Goal: Communication & Community: Answer question/provide support

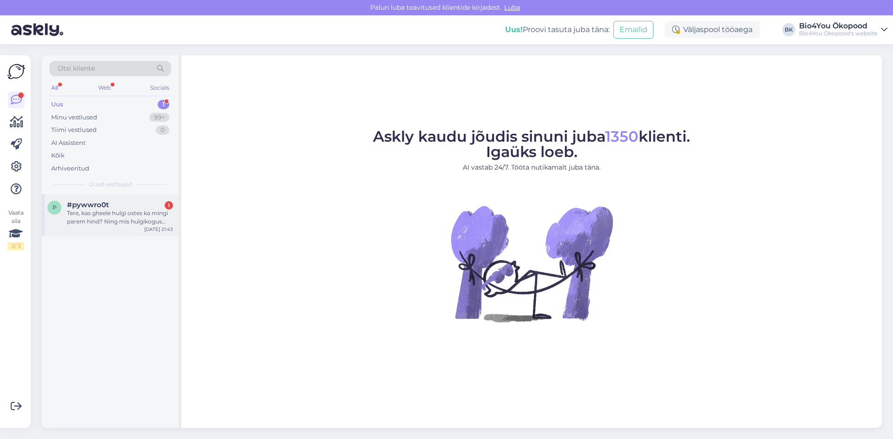
click at [131, 216] on div "Tere, kas gheele hulgi ostes ka mingi parem hind? Ning mis hulgikogus on?" at bounding box center [120, 217] width 106 height 17
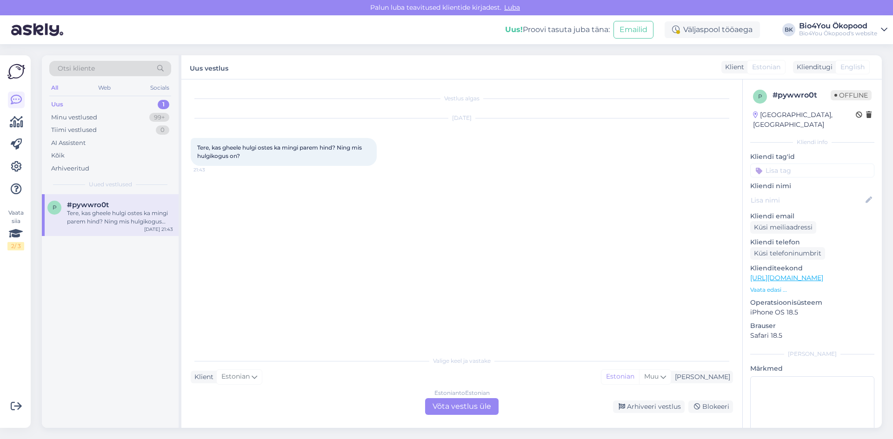
click at [466, 409] on div "Estonian to Estonian Võta vestlus üle" at bounding box center [461, 406] width 73 height 17
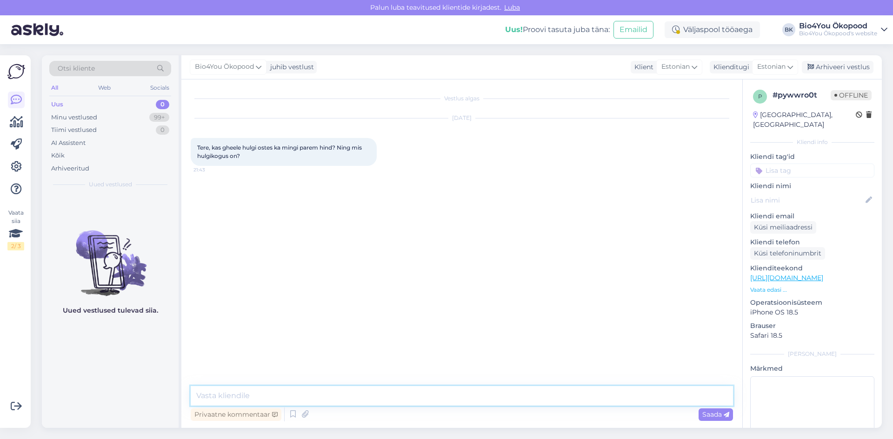
click at [318, 397] on textarea at bounding box center [462, 396] width 542 height 20
click at [241, 393] on textarea "Tere!" at bounding box center [462, 396] width 542 height 20
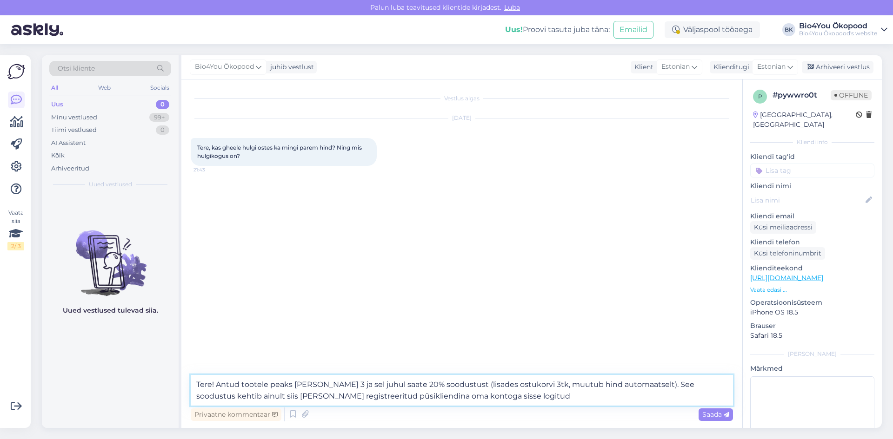
click at [398, 400] on textarea "Tere! Antud tootele peaks [PERSON_NAME] 3 ja sel juhul saate 20% soodustust (li…" at bounding box center [462, 390] width 542 height 31
click at [555, 394] on textarea "Tere! Antud tootele peaks [PERSON_NAME] 3 ja sel juhul saate 20% soodustust (li…" at bounding box center [462, 390] width 542 height 31
type textarea "Tere! Antud tootele peaks [PERSON_NAME] 3 ja sel juhul saate 20% soodustust (li…"
click at [714, 417] on span "Saada" at bounding box center [715, 414] width 27 height 8
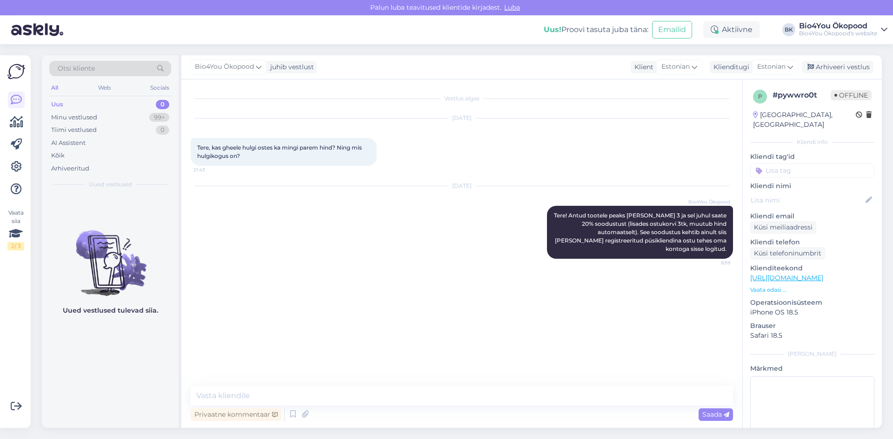
click at [284, 264] on div "[DATE] Bio4You Ökopood Tere! Antud tootele peaks [PERSON_NAME] 3 ja sel juhul s…" at bounding box center [462, 222] width 542 height 93
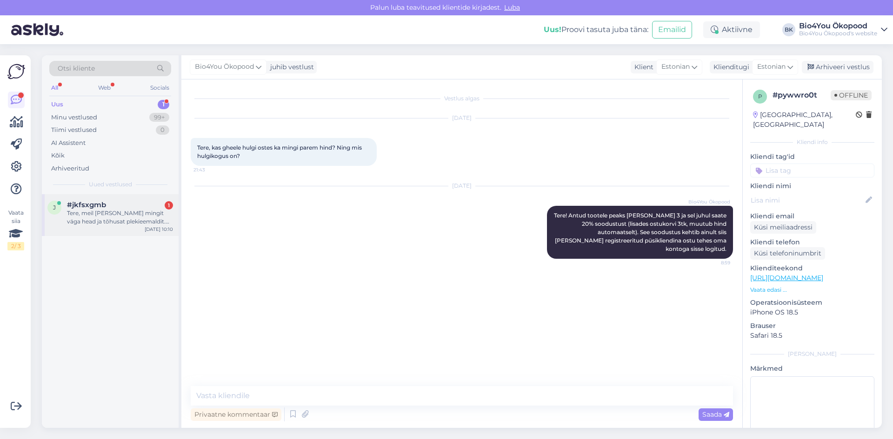
click at [119, 218] on div "Tere, meil [PERSON_NAME] mingit väga head ja tõhusat plekieemaldit. Me peseme k…" at bounding box center [120, 217] width 106 height 17
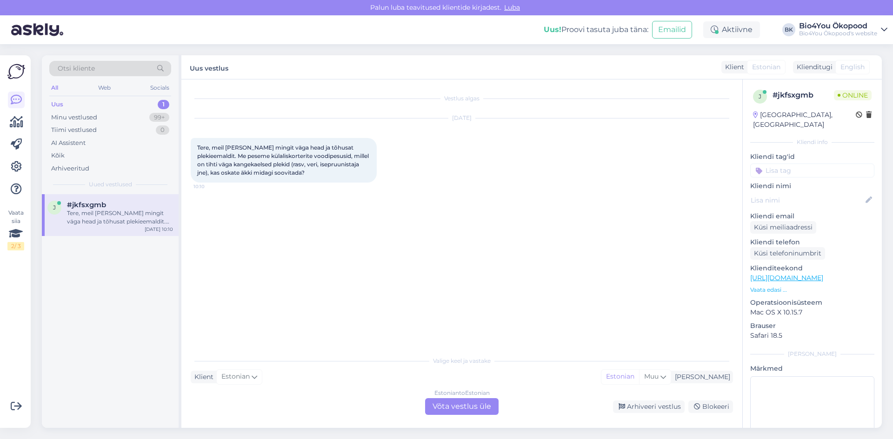
click at [442, 407] on div "Estonian to Estonian Võta vestlus üle" at bounding box center [461, 406] width 73 height 17
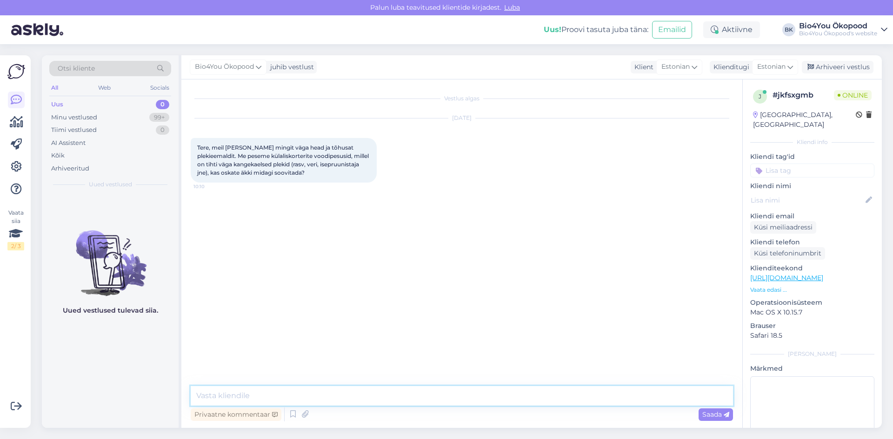
click at [316, 393] on textarea at bounding box center [462, 396] width 542 height 20
click at [287, 396] on textarea "Tere! Palju head tagasiseide oleme saanud sapiseebi kohta" at bounding box center [462, 396] width 542 height 20
click at [293, 397] on textarea "Tere! Palju head tagasiside oleme saanud sapiseebi kohta" at bounding box center [462, 396] width 542 height 20
click at [445, 396] on textarea "Tere! Palju head tagasisidet oleme saanud sapiseebi kohta" at bounding box center [462, 396] width 542 height 20
paste textarea "[URL][DOMAIN_NAME]"
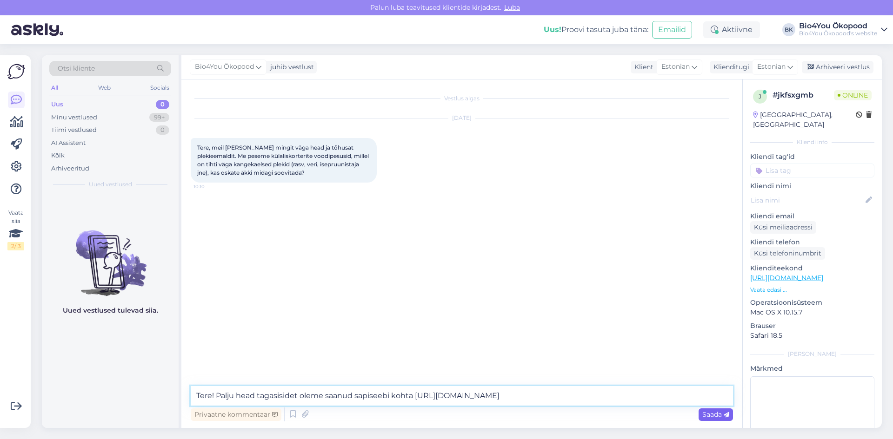
type textarea "Tere! Palju head tagasisidet oleme saanud sapiseebi kohta [URL][DOMAIN_NAME]"
click at [708, 413] on span "Saada" at bounding box center [715, 414] width 27 height 8
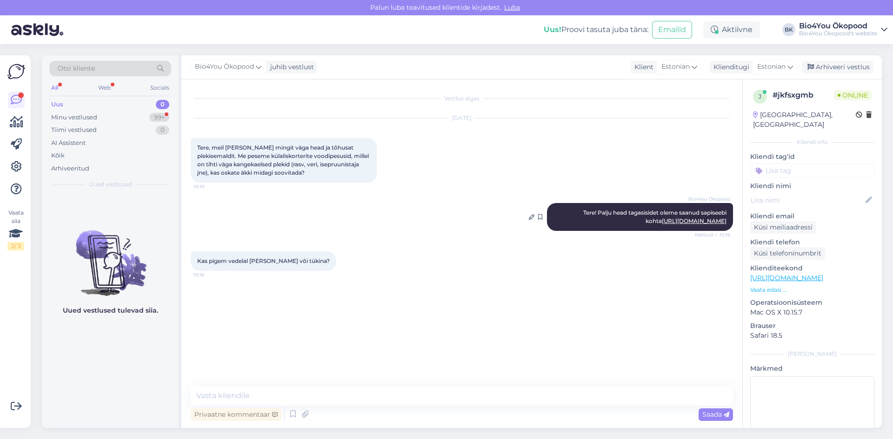
click at [661, 218] on link "[URL][DOMAIN_NAME]" at bounding box center [693, 221] width 65 height 7
click at [324, 397] on textarea at bounding box center [462, 396] width 542 height 20
type textarea "Vedelat saate lisada ka pesumasinnase."
click at [380, 396] on textarea at bounding box center [462, 396] width 542 height 20
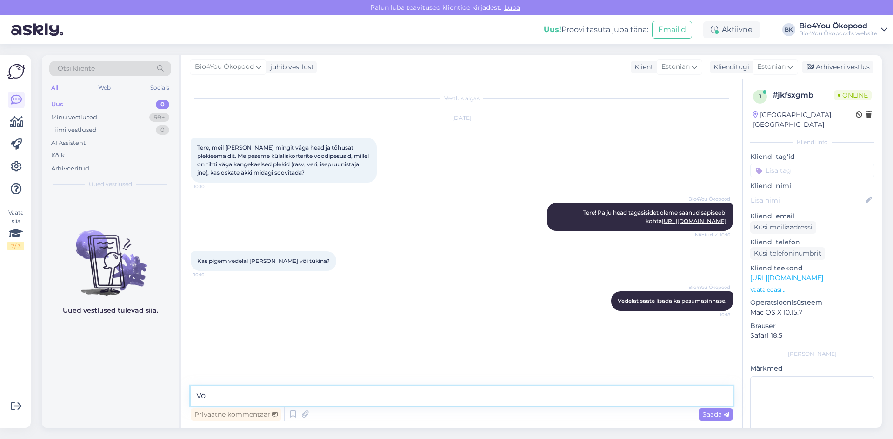
type textarea "V"
click at [311, 401] on textarea at bounding box center [462, 396] width 542 height 20
click at [223, 398] on textarea "Vaatanis, et see kahjuks e-poest hetkel otsas" at bounding box center [462, 396] width 542 height 20
click at [386, 396] on textarea "Vaatasin, et see kahjuks e-poest hetkel otsas" at bounding box center [462, 396] width 542 height 20
type textarea "Vaatasin, et see kahjuks e-poest hetkel otsas."
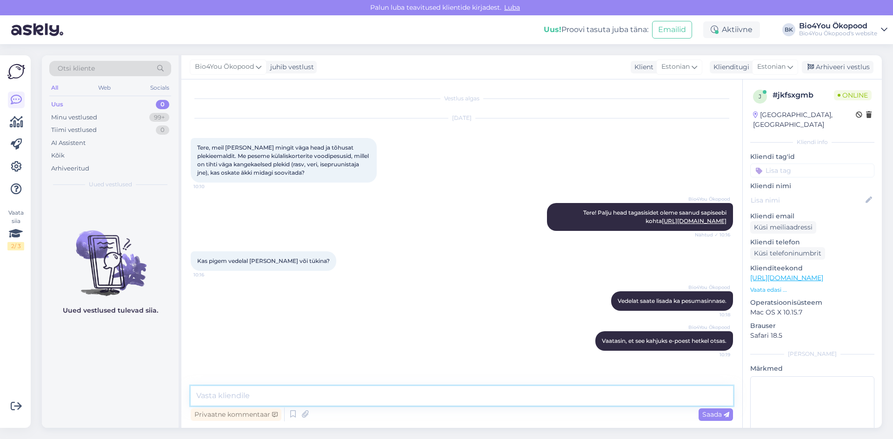
click at [344, 399] on textarea at bounding box center [462, 396] width 542 height 20
click at [417, 390] on textarea at bounding box center [462, 396] width 542 height 20
paste textarea "[URL][DOMAIN_NAME]"
type textarea "Veel on näiteks selline toode [URL][DOMAIN_NAME]"
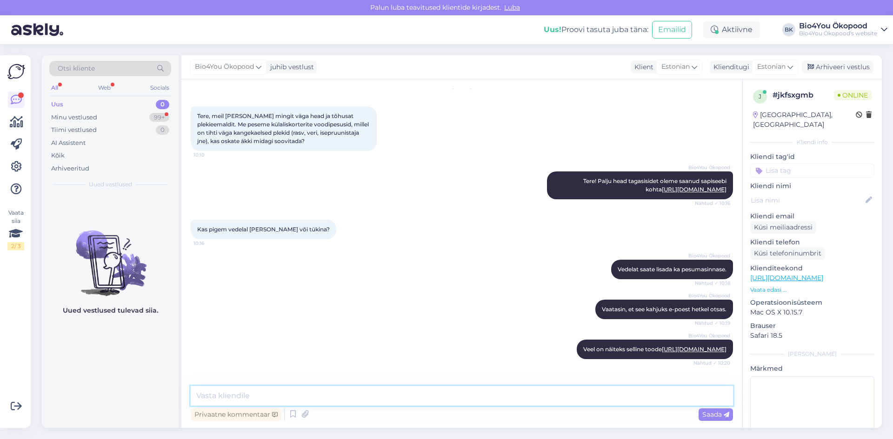
scroll to position [72, 0]
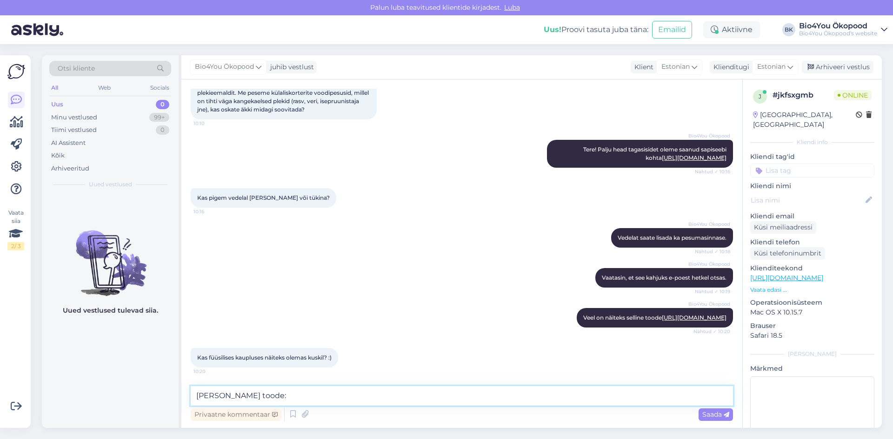
paste textarea "[URL][DOMAIN_NAME]"
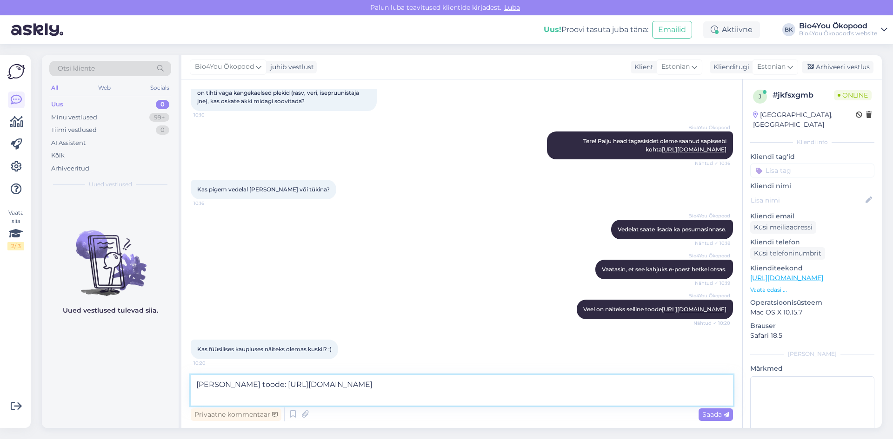
drag, startPoint x: 254, startPoint y: 384, endPoint x: 259, endPoint y: 385, distance: 5.2
click at [255, 385] on textarea "[PERSON_NAME] toode: [URL][DOMAIN_NAME]" at bounding box center [462, 390] width 542 height 31
type textarea "[PERSON_NAME] toode [URL][DOMAIN_NAME]"
click at [298, 401] on textarea "[PERSON_NAME] toode [URL][DOMAIN_NAME]" at bounding box center [462, 390] width 542 height 31
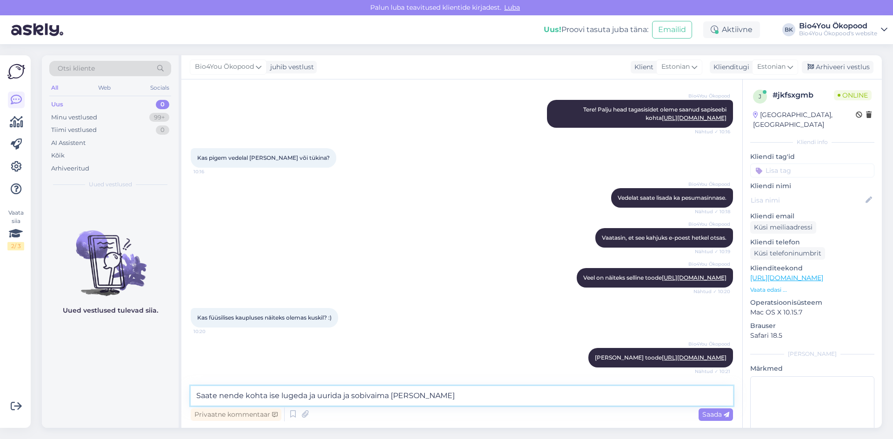
type textarea "Saate nende kohta ise lugeda ja uurida ja sobivaima [PERSON_NAME]"
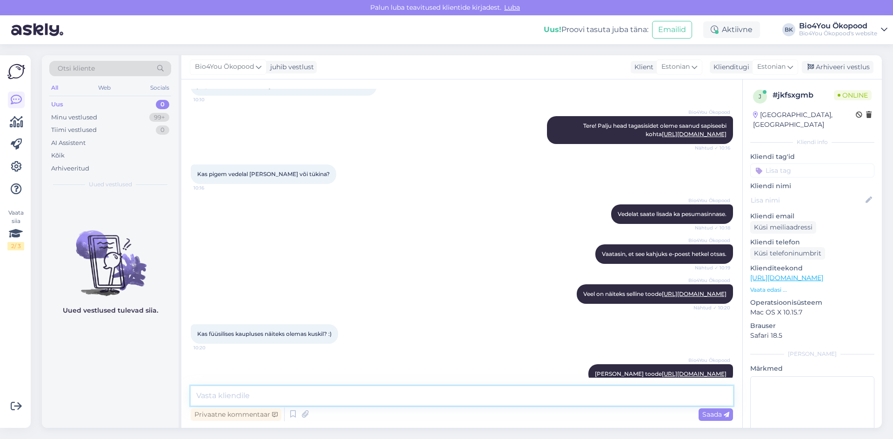
scroll to position [0, 0]
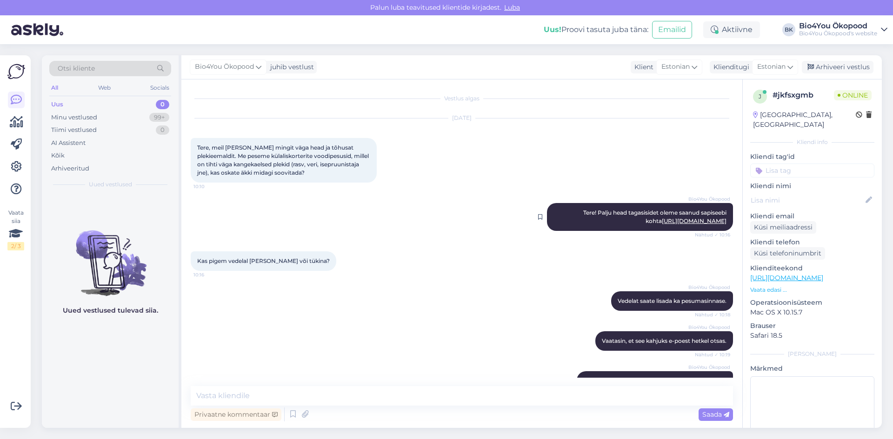
click at [661, 221] on link "[URL][DOMAIN_NAME]" at bounding box center [693, 221] width 65 height 7
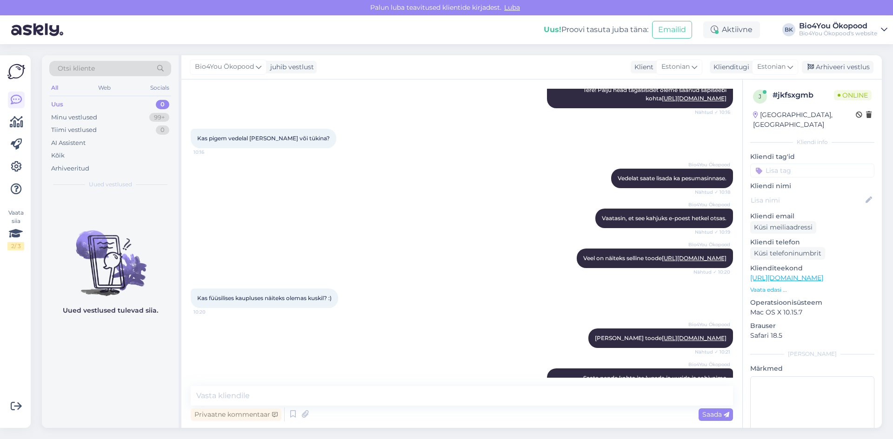
scroll to position [168, 0]
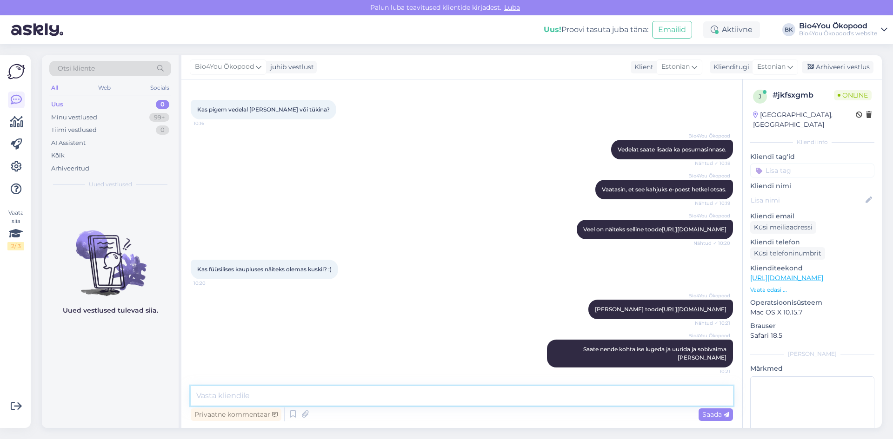
click at [331, 399] on textarea at bounding box center [462, 396] width 542 height 20
type textarea "Vedelat sapiseepi on hetkel saadaval rakvere poes"
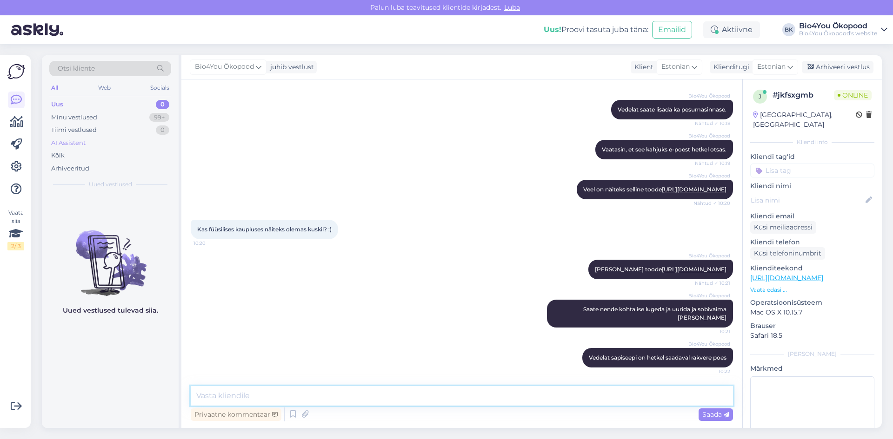
scroll to position [208, 0]
